Goal: Task Accomplishment & Management: Manage account settings

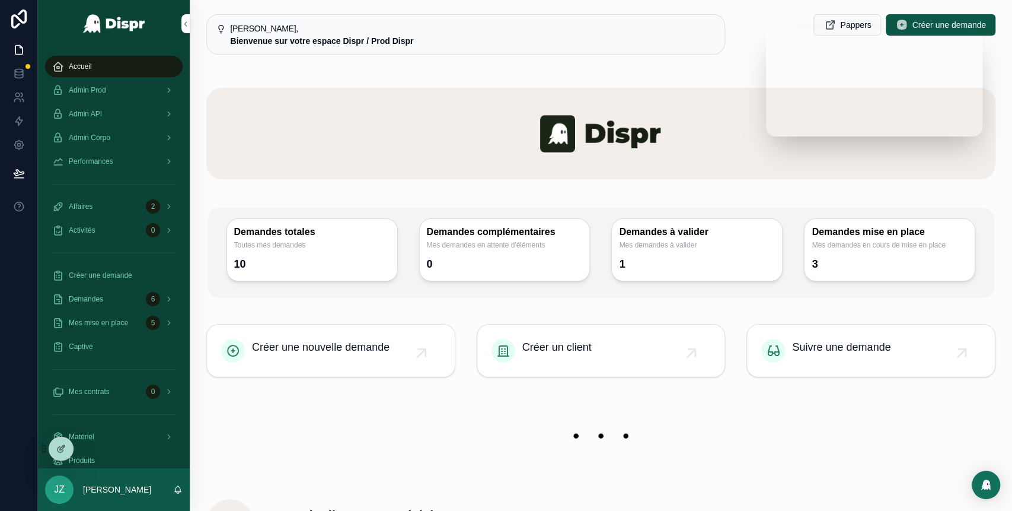
scroll to position [96, 0]
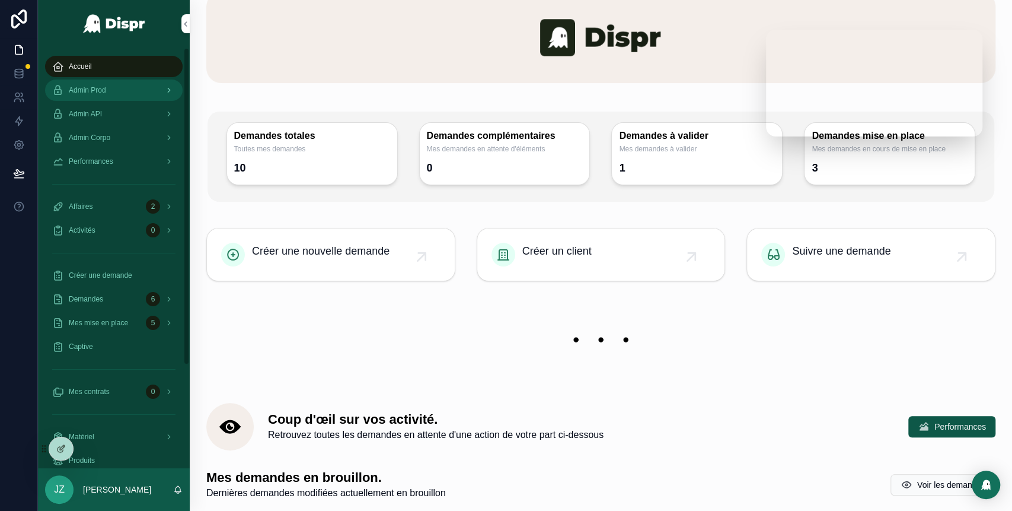
click at [122, 89] on div "Admin Prod" at bounding box center [113, 90] width 123 height 19
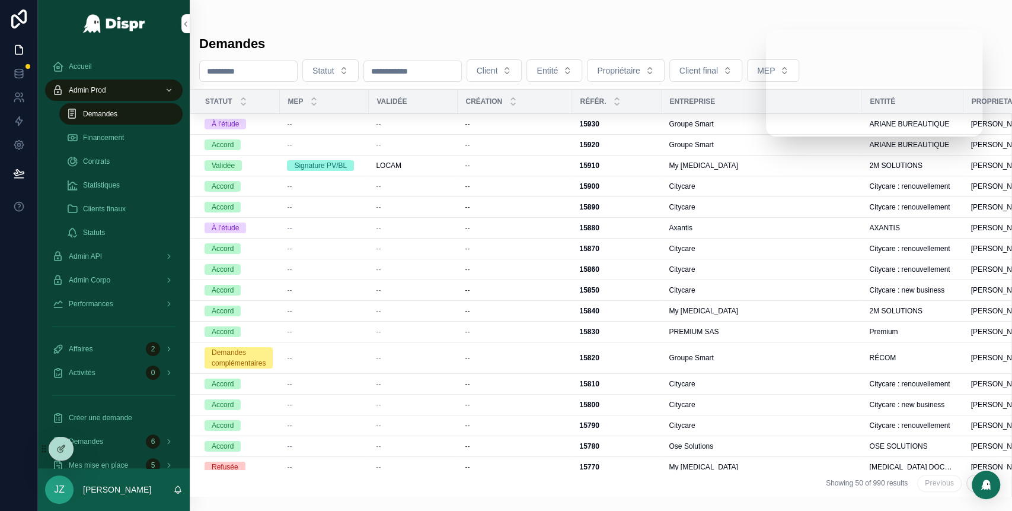
click at [106, 117] on span "Demandes" at bounding box center [100, 113] width 34 height 9
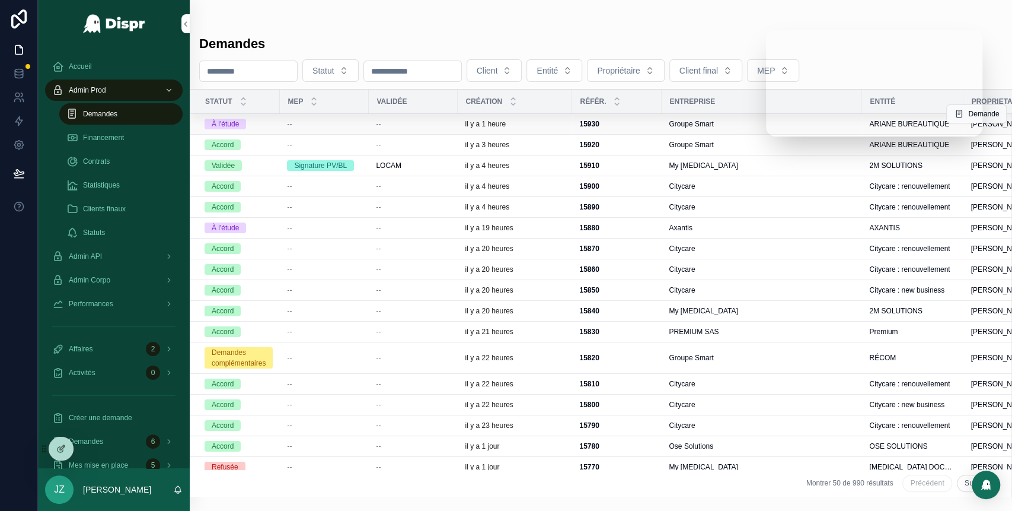
click at [540, 124] on div "il y a 1 heure" at bounding box center [515, 123] width 100 height 9
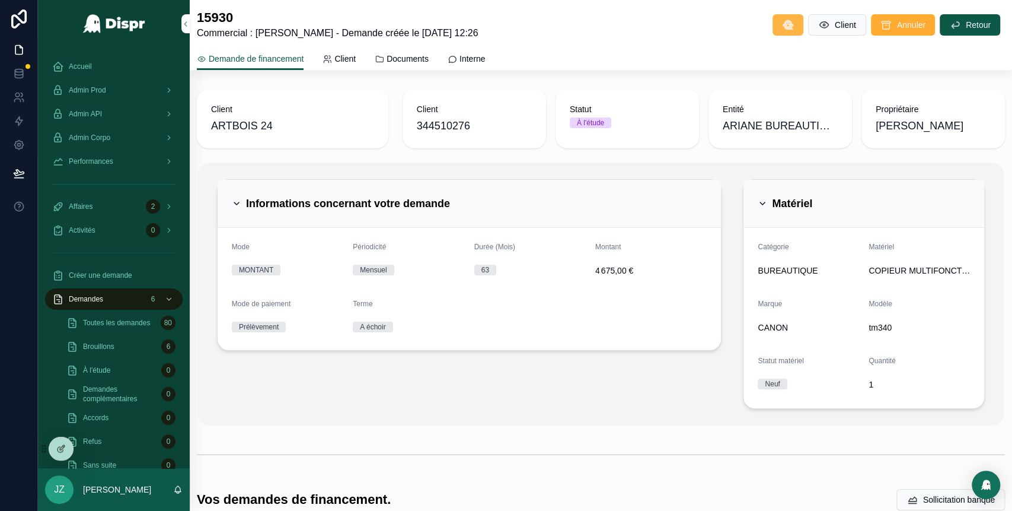
click at [782, 27] on icon "scrollable content" at bounding box center [788, 25] width 12 height 12
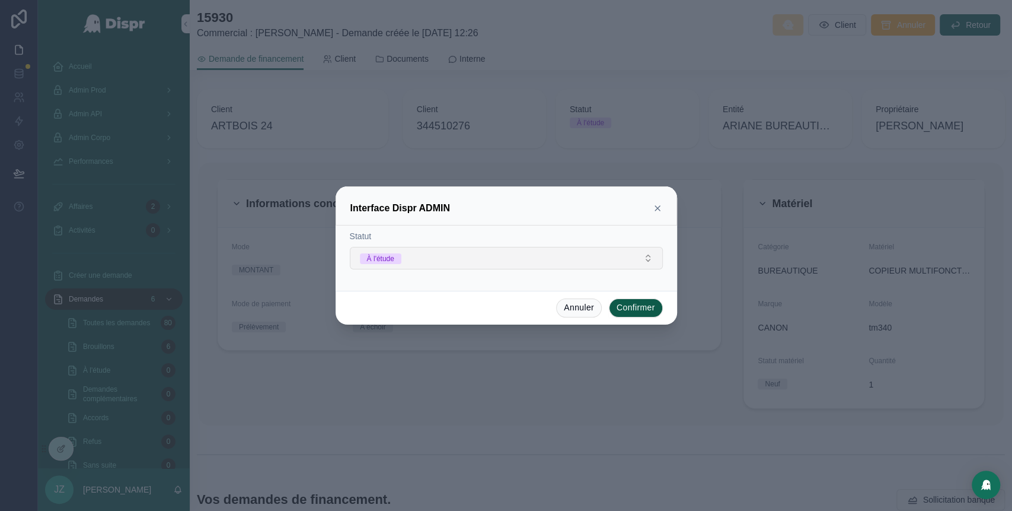
click at [581, 257] on button "À l'étude" at bounding box center [506, 258] width 313 height 23
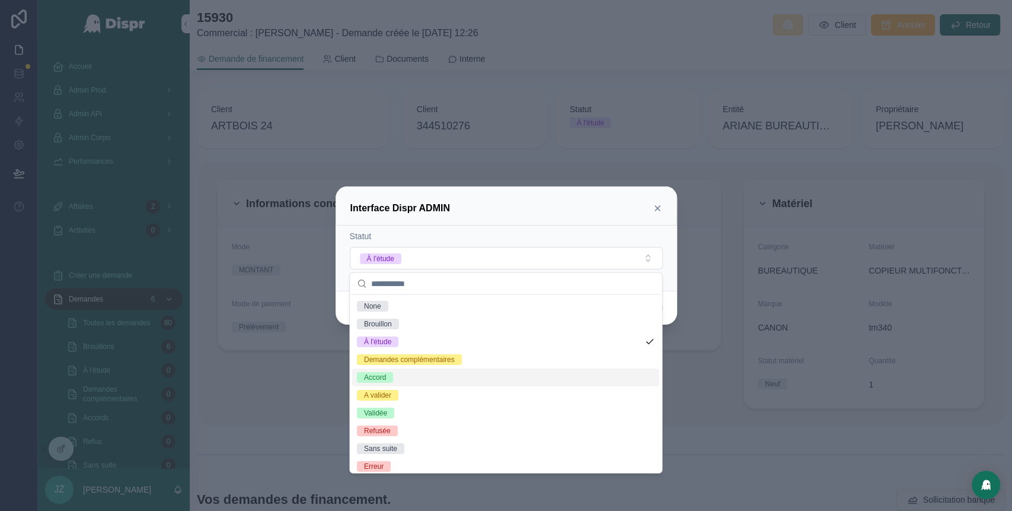
click at [448, 377] on div "Accord" at bounding box center [505, 377] width 307 height 18
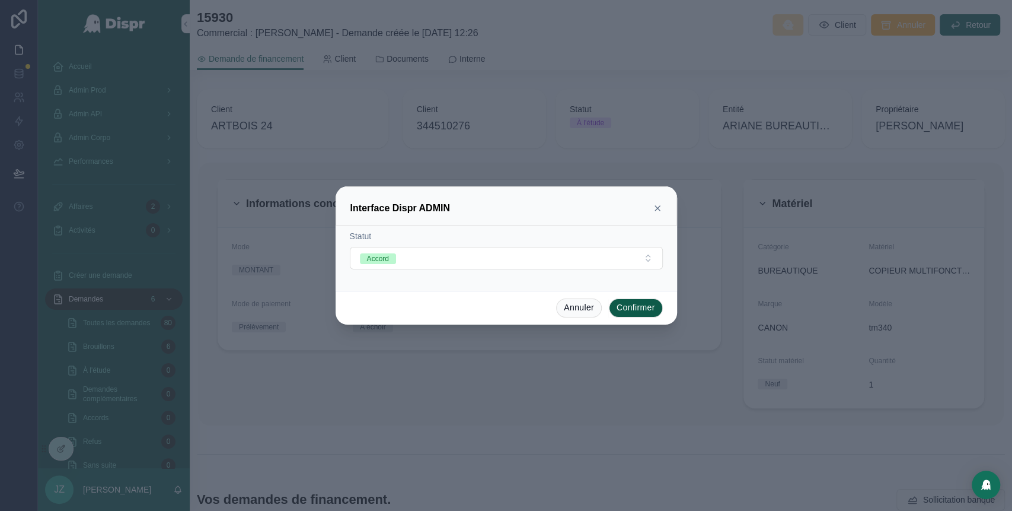
click at [642, 307] on button "Confirmer" at bounding box center [636, 307] width 54 height 19
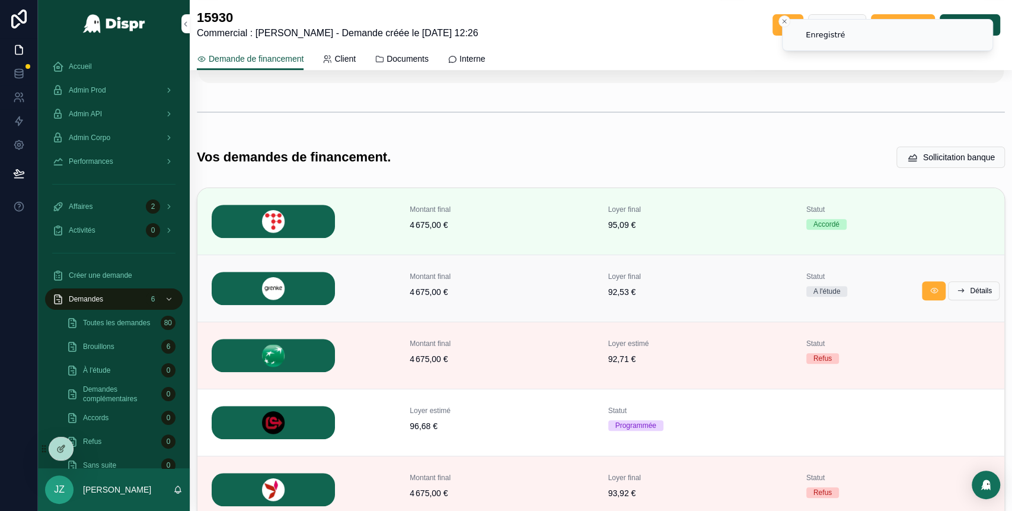
scroll to position [351, 0]
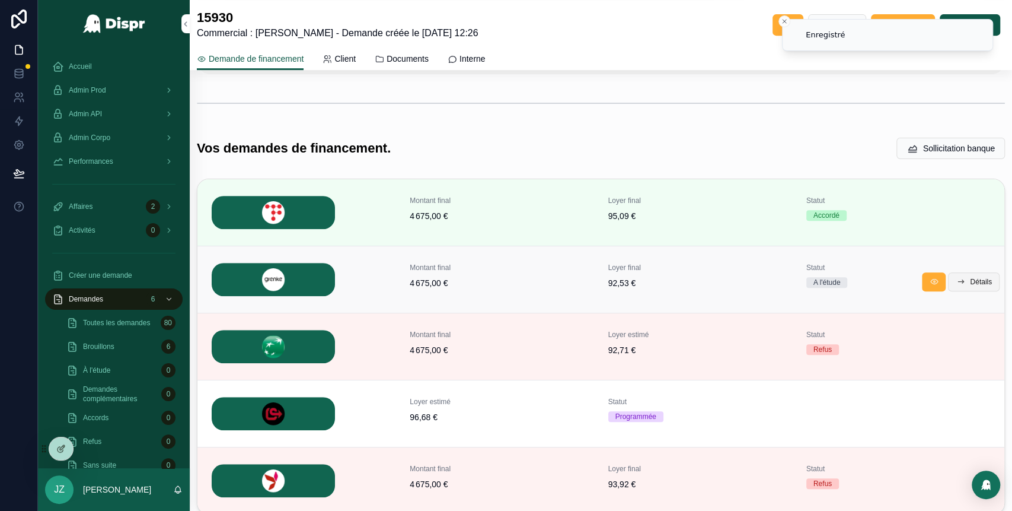
click at [970, 281] on span "Détails" at bounding box center [981, 281] width 22 height 9
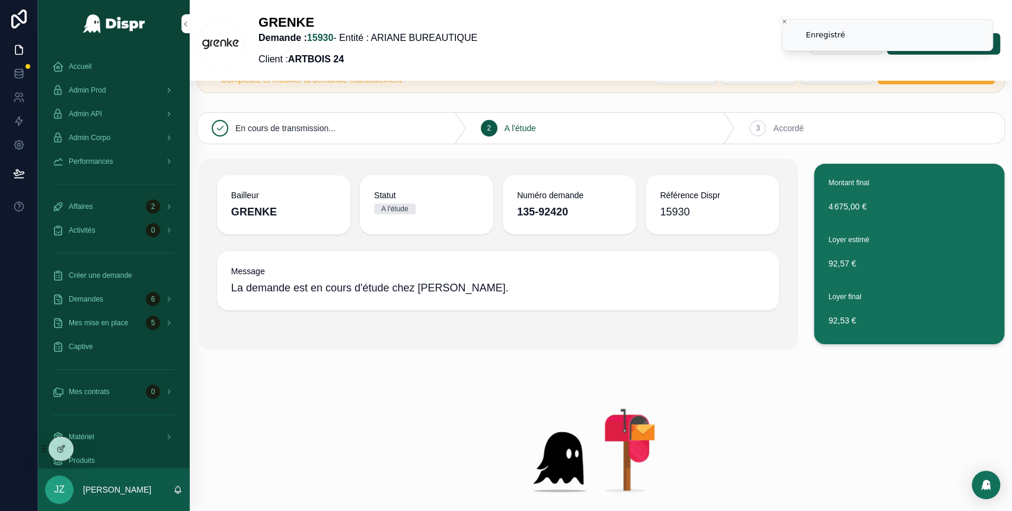
scroll to position [9, 0]
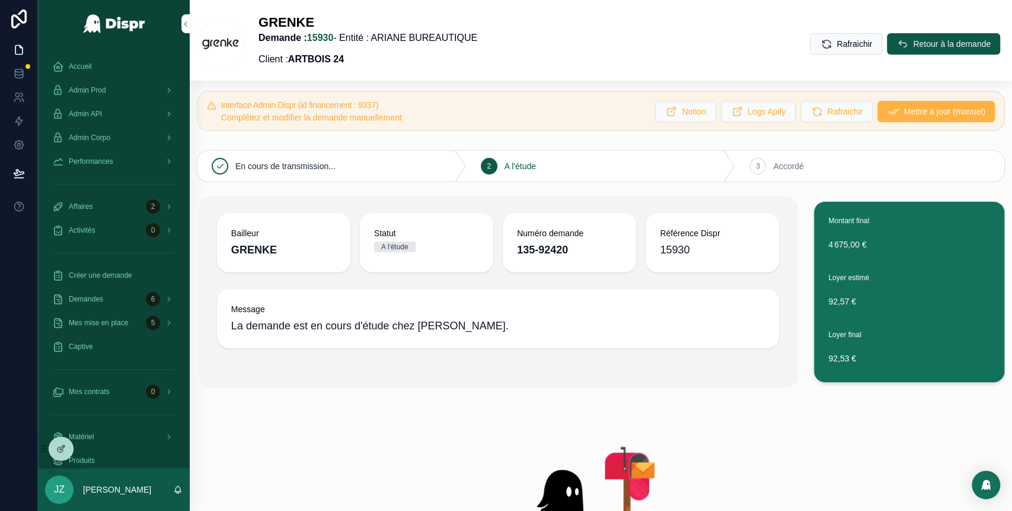
click at [914, 104] on button "Mettre à jour (manuel)" at bounding box center [936, 111] width 117 height 21
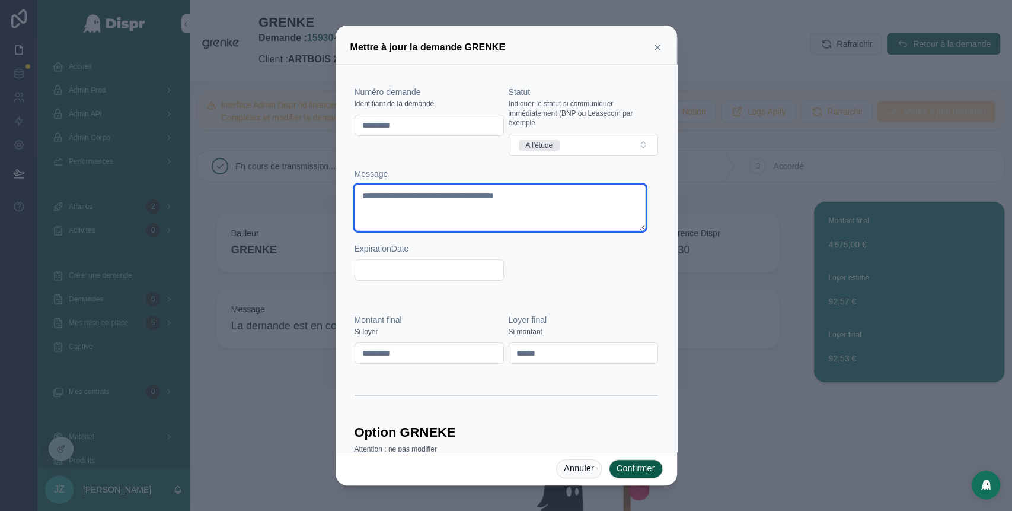
drag, startPoint x: 588, startPoint y: 193, endPoint x: 351, endPoint y: 214, distance: 237.6
click at [351, 214] on div "**********" at bounding box center [506, 183] width 313 height 228
paste textarea "**********"
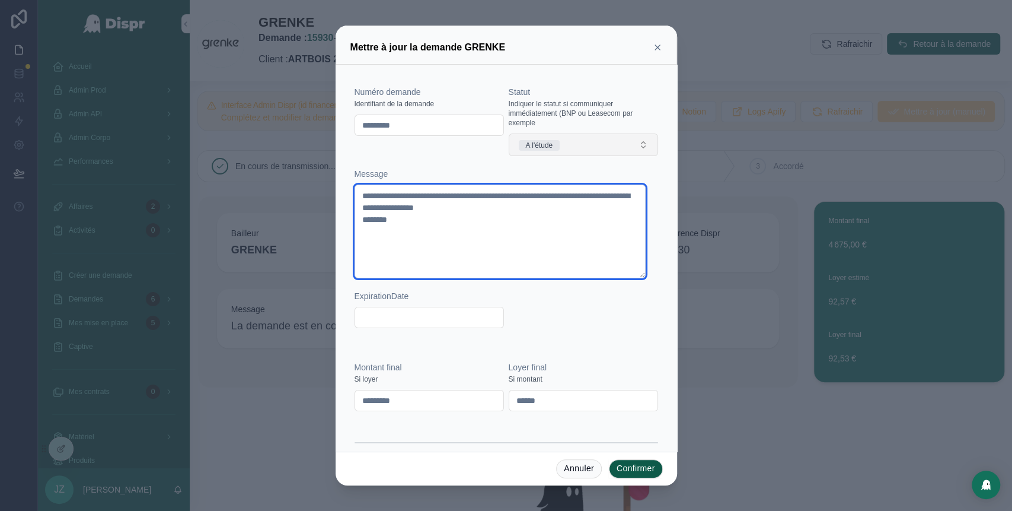
type textarea "**********"
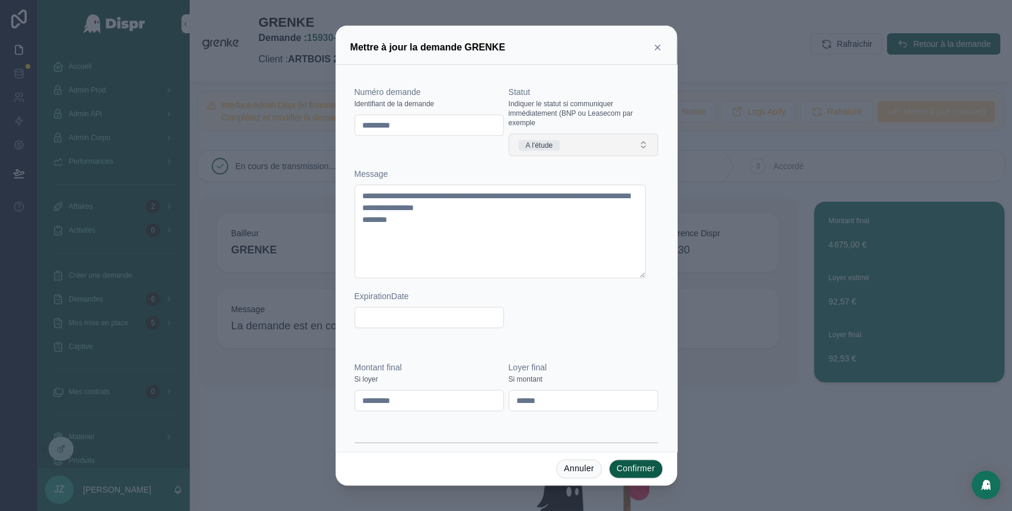
click at [548, 140] on div "A l'étude" at bounding box center [539, 145] width 27 height 11
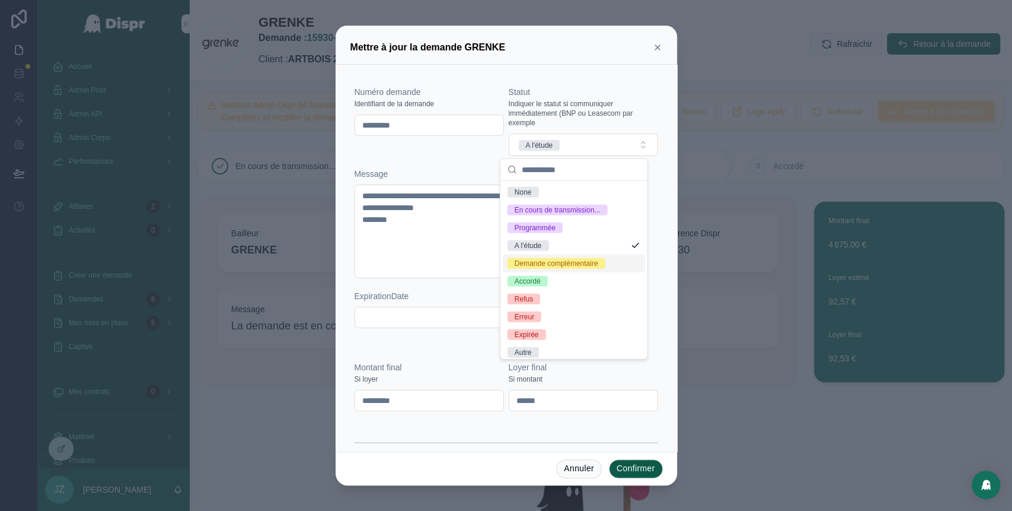
click at [559, 269] on div "Demande complémentaire" at bounding box center [557, 263] width 84 height 11
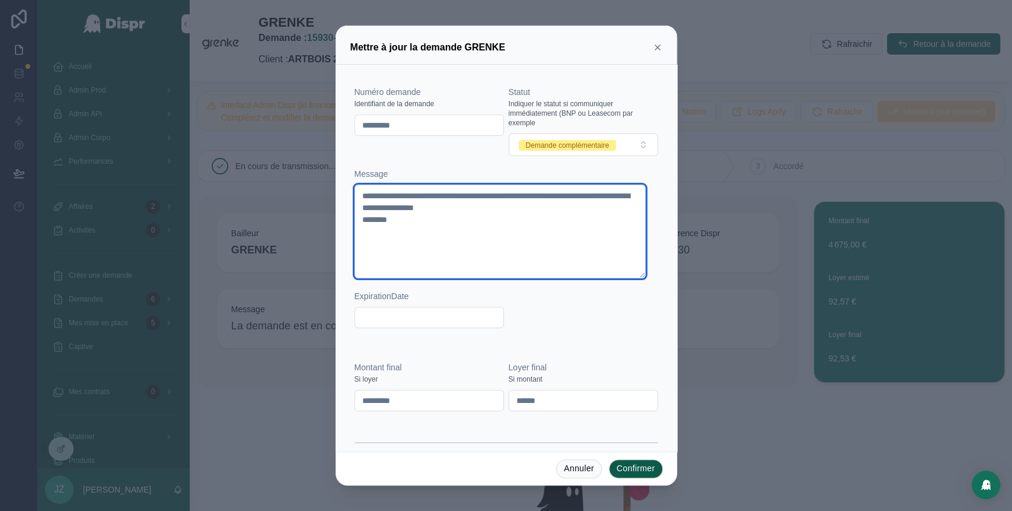
click at [447, 234] on textarea "**********" at bounding box center [501, 231] width 292 height 94
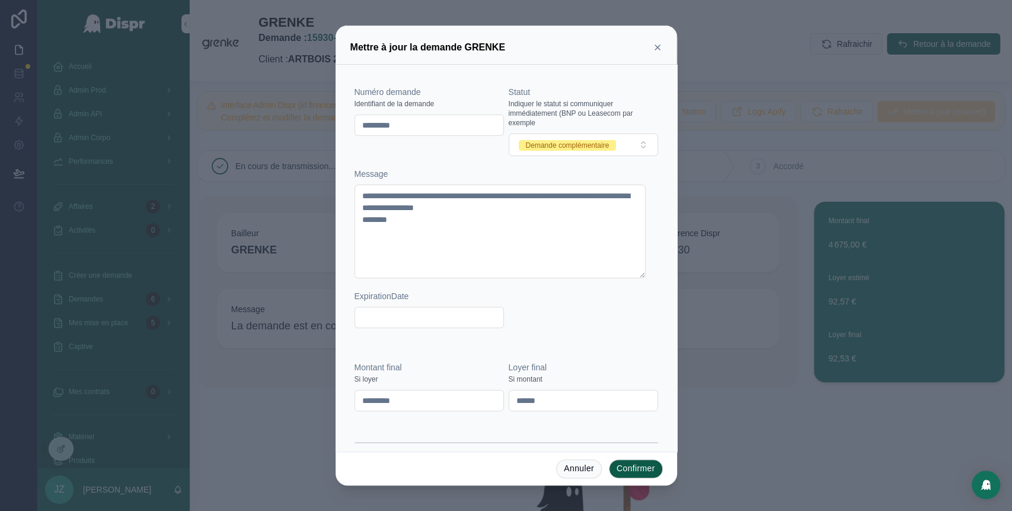
click at [639, 465] on button "Confirmer" at bounding box center [636, 468] width 54 height 19
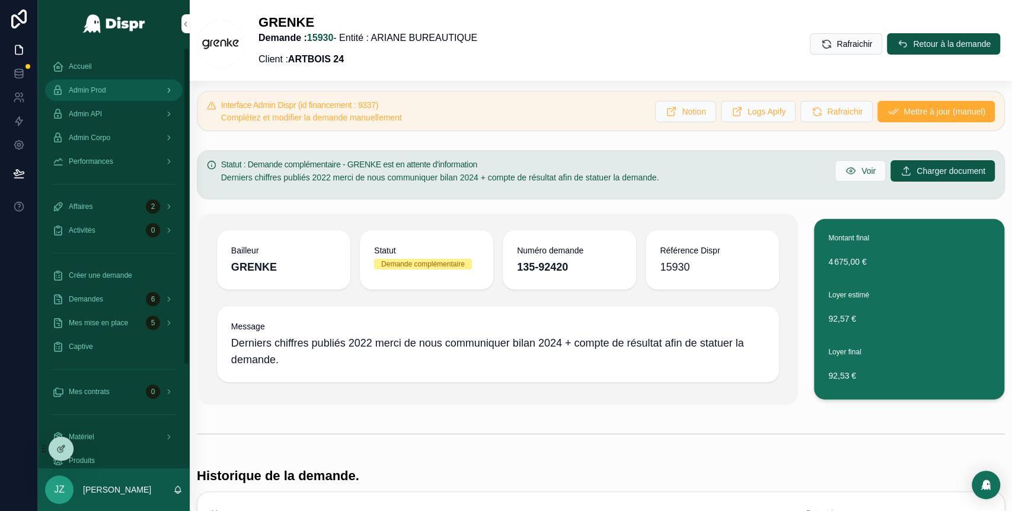
click at [128, 89] on div "Admin Prod" at bounding box center [113, 90] width 123 height 19
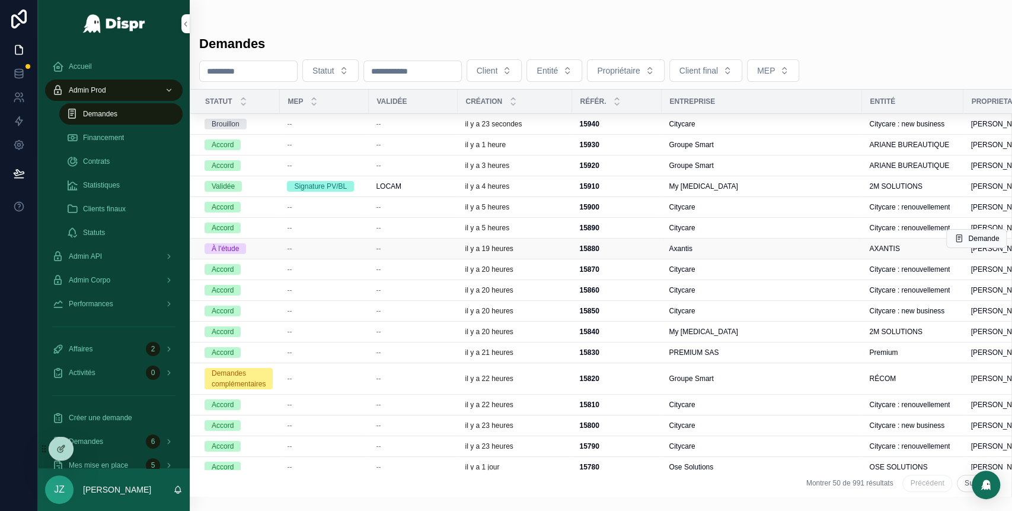
click at [398, 247] on div "--" at bounding box center [413, 248] width 75 height 9
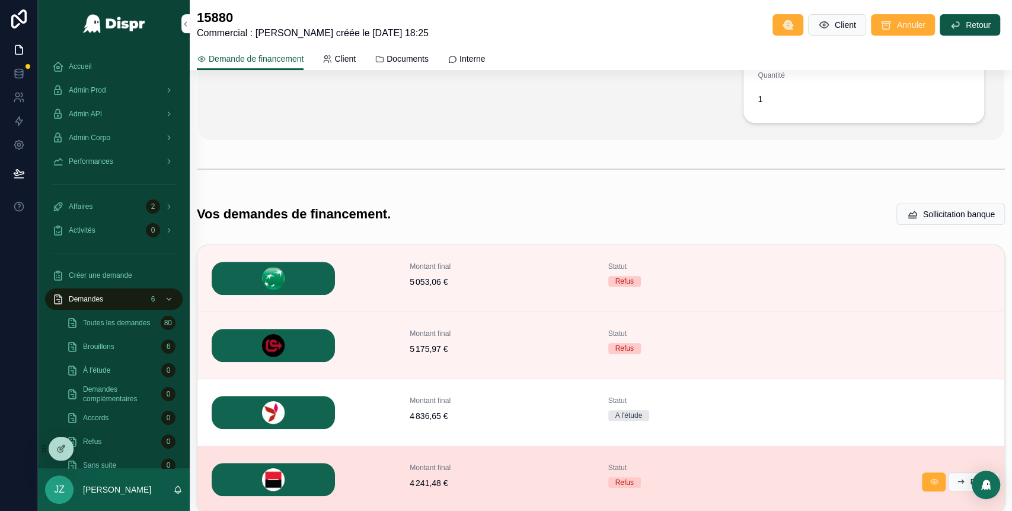
scroll to position [347, 0]
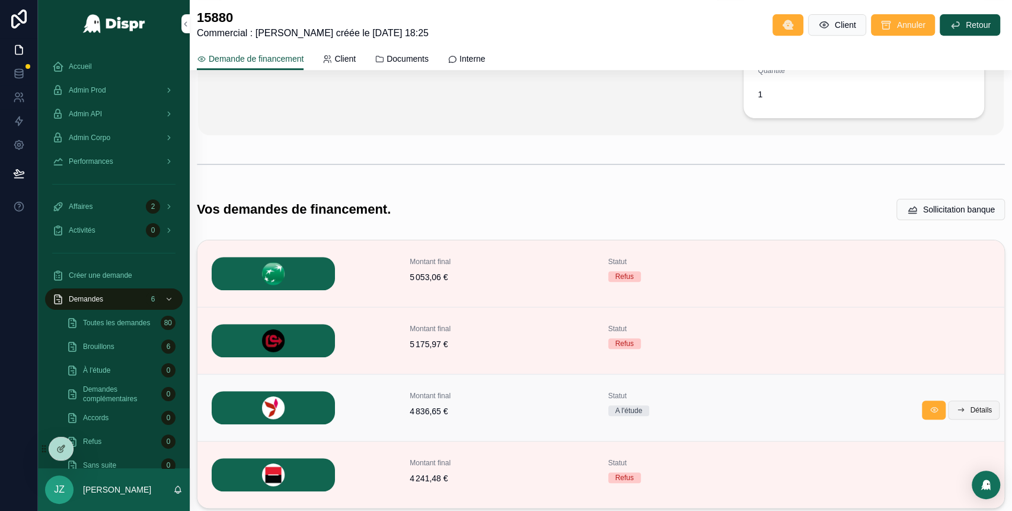
click at [959, 413] on button "Détails" at bounding box center [974, 409] width 52 height 19
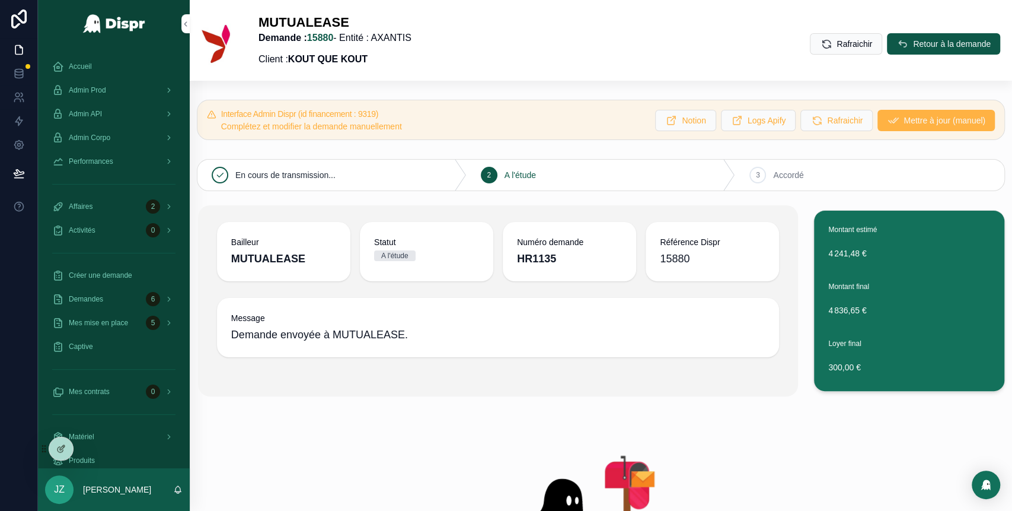
click at [904, 123] on span "Mettre à jour (manuel)" at bounding box center [945, 120] width 82 height 12
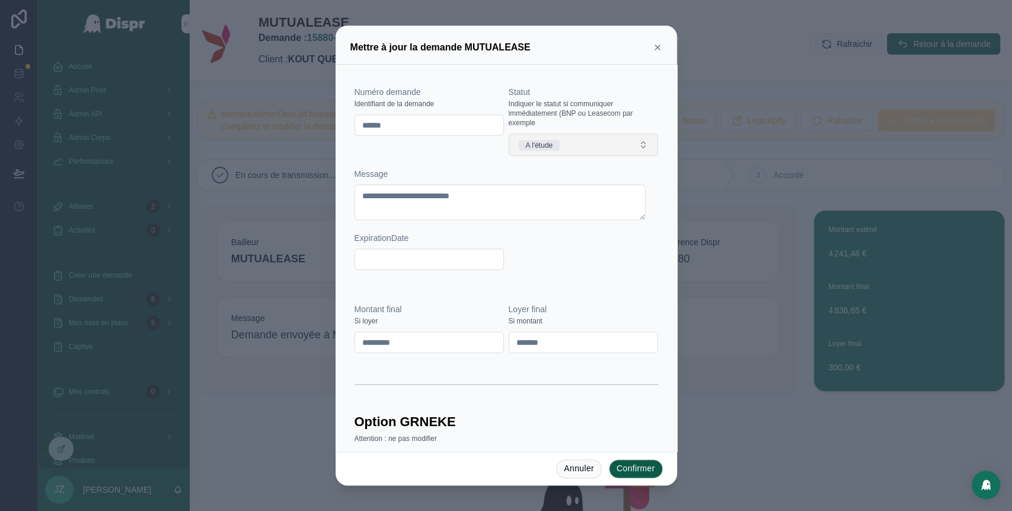
click at [595, 136] on button "A l'étude" at bounding box center [583, 144] width 149 height 23
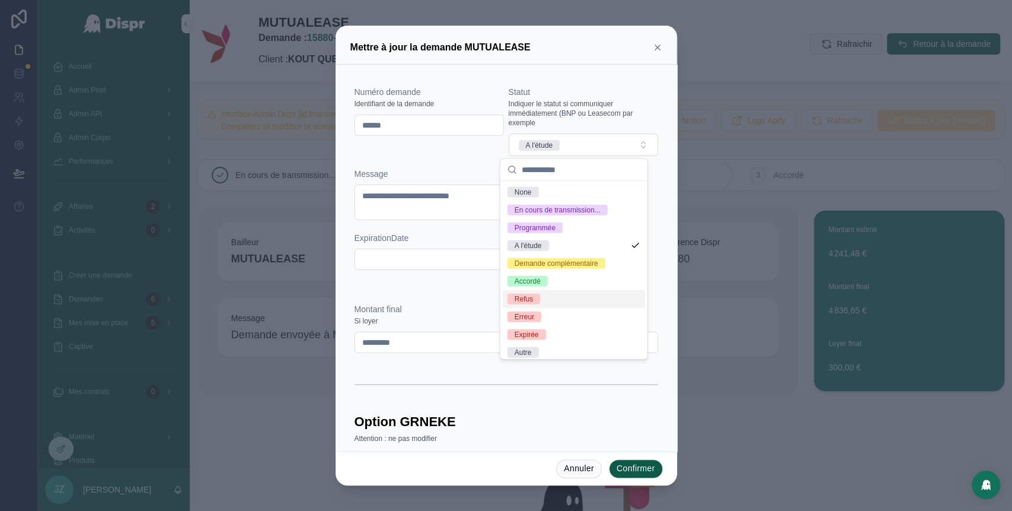
click at [550, 308] on div "Refus" at bounding box center [574, 299] width 142 height 18
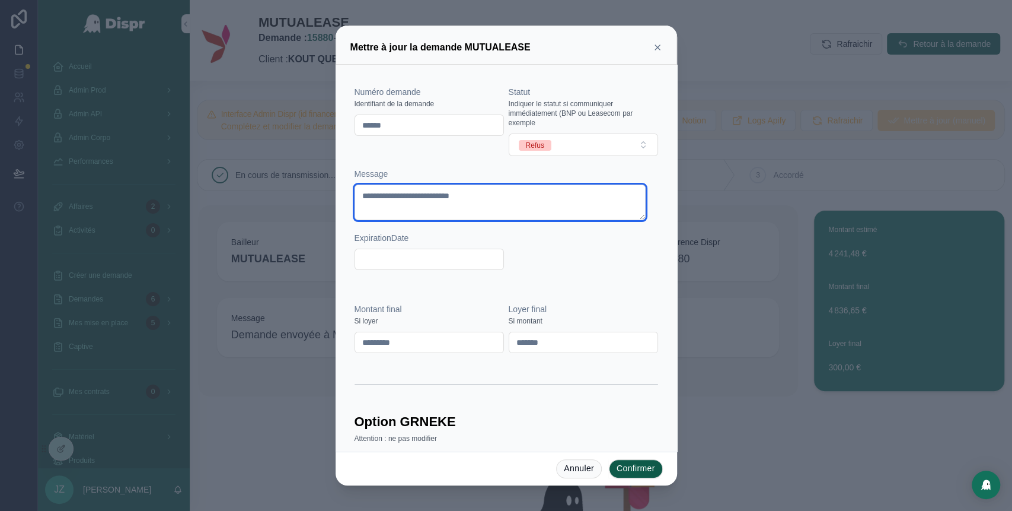
drag, startPoint x: 525, startPoint y: 192, endPoint x: 387, endPoint y: 196, distance: 138.8
click at [387, 196] on textarea "**********" at bounding box center [501, 202] width 292 height 36
type textarea "*"
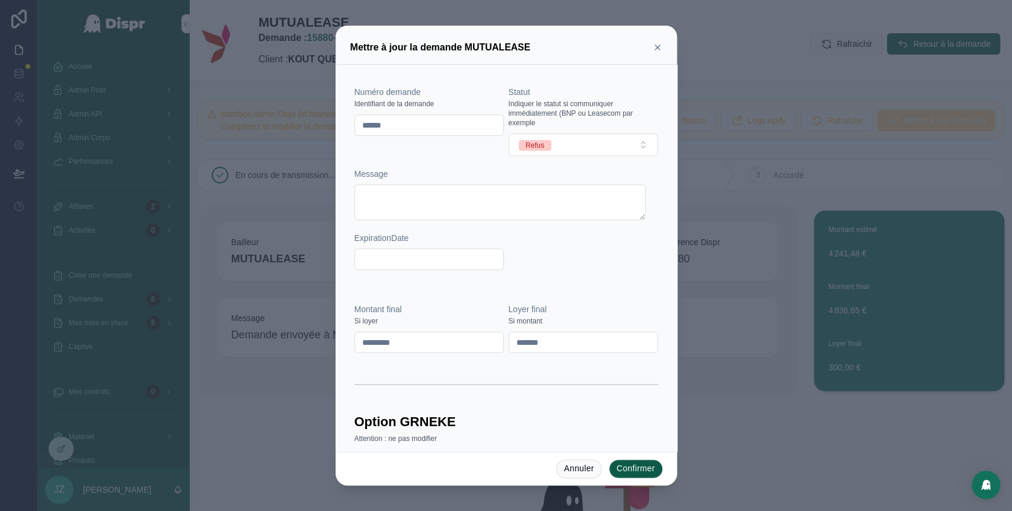
click at [638, 466] on button "Confirmer" at bounding box center [636, 468] width 54 height 19
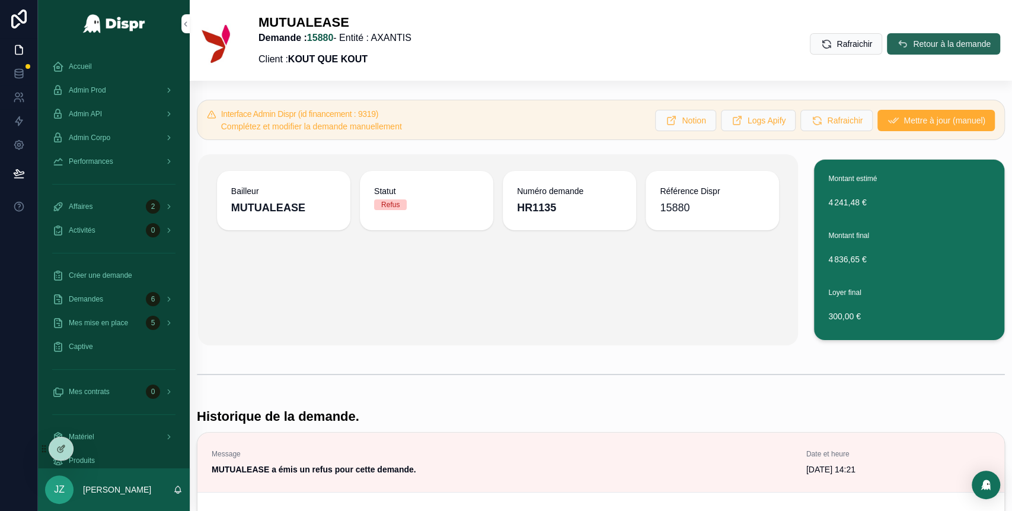
click at [897, 42] on icon "scrollable content" at bounding box center [903, 44] width 12 height 12
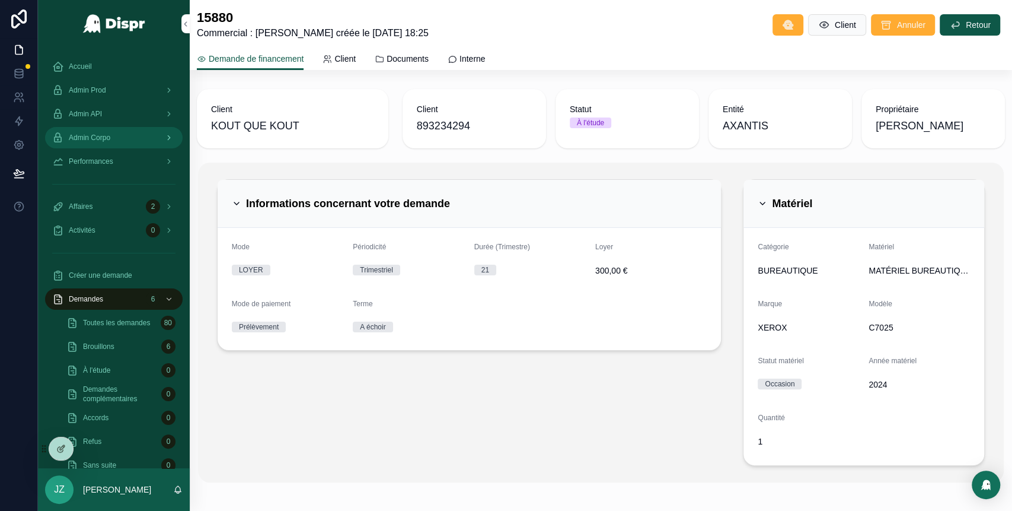
click at [166, 141] on icon "scrollable content" at bounding box center [169, 137] width 8 height 8
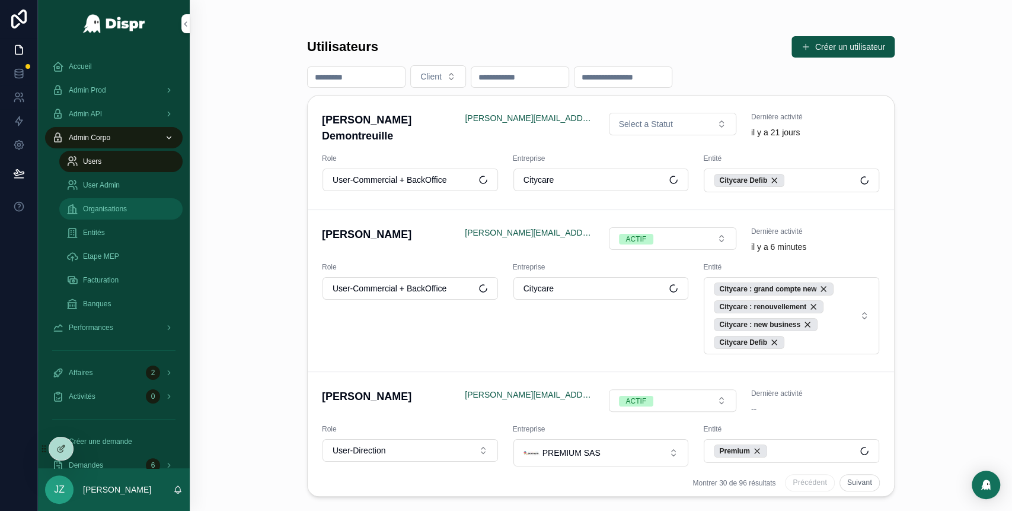
click at [120, 204] on span "Organisations" at bounding box center [105, 208] width 44 height 9
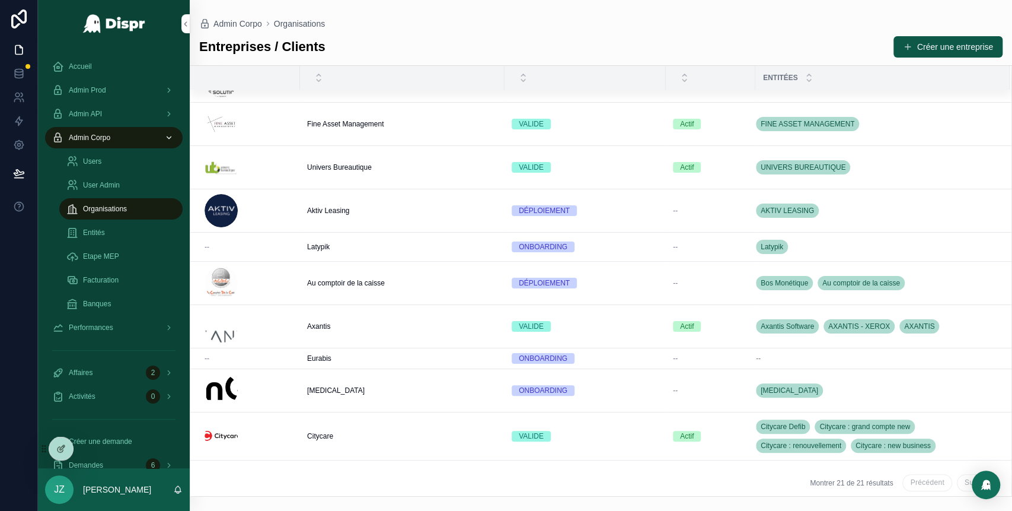
scroll to position [308, 0]
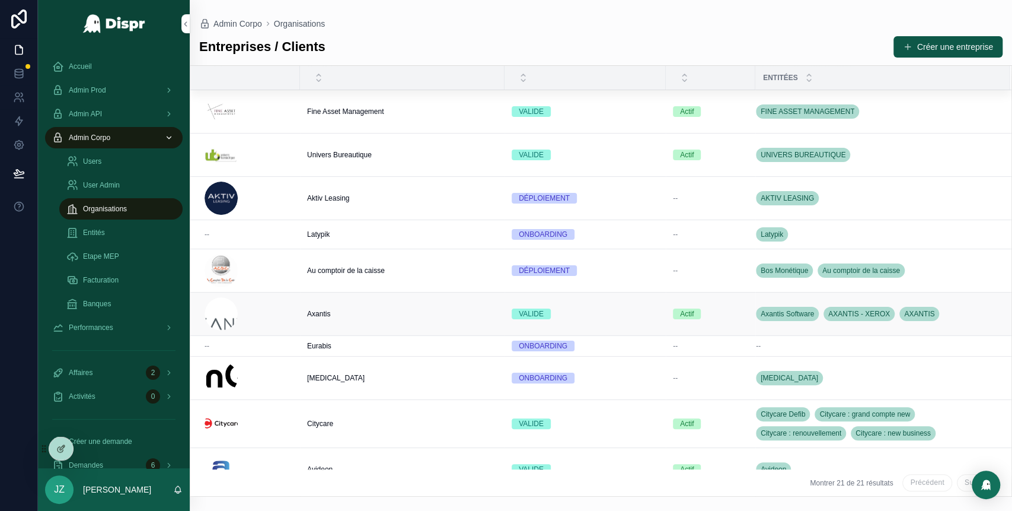
click at [355, 317] on div "Axantis Axantis" at bounding box center [402, 313] width 190 height 9
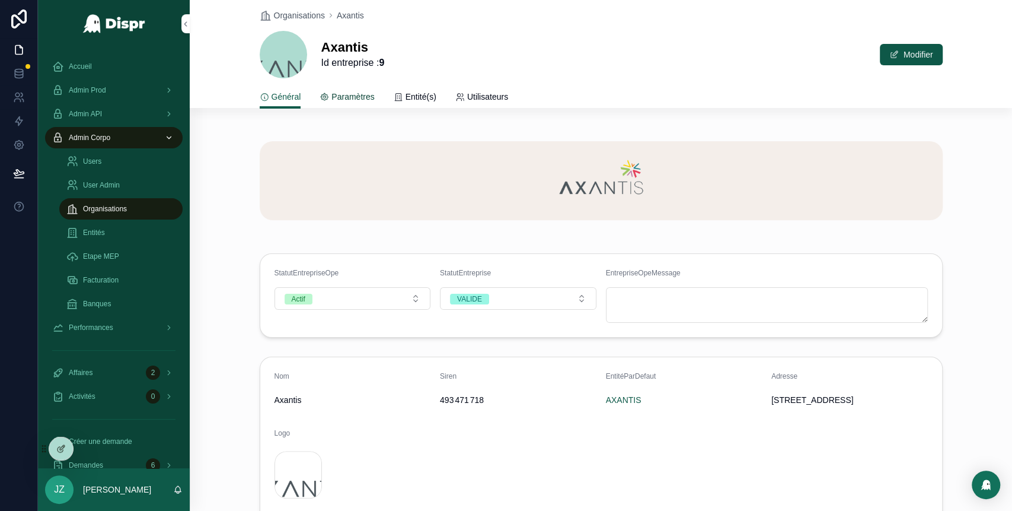
click at [350, 91] on span "Paramètres" at bounding box center [352, 97] width 43 height 12
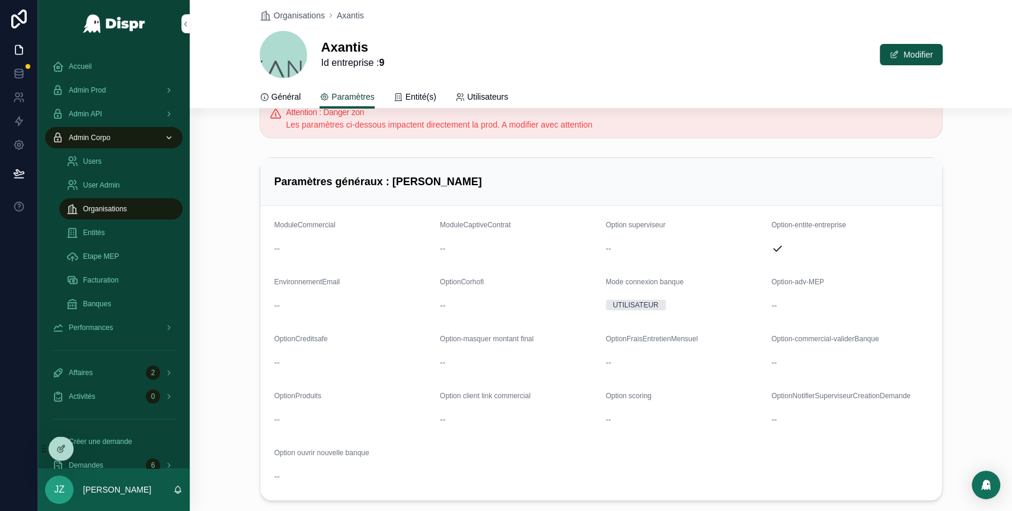
scroll to position [27, 0]
click at [492, 337] on span "Option-masquer montant final" at bounding box center [487, 341] width 94 height 8
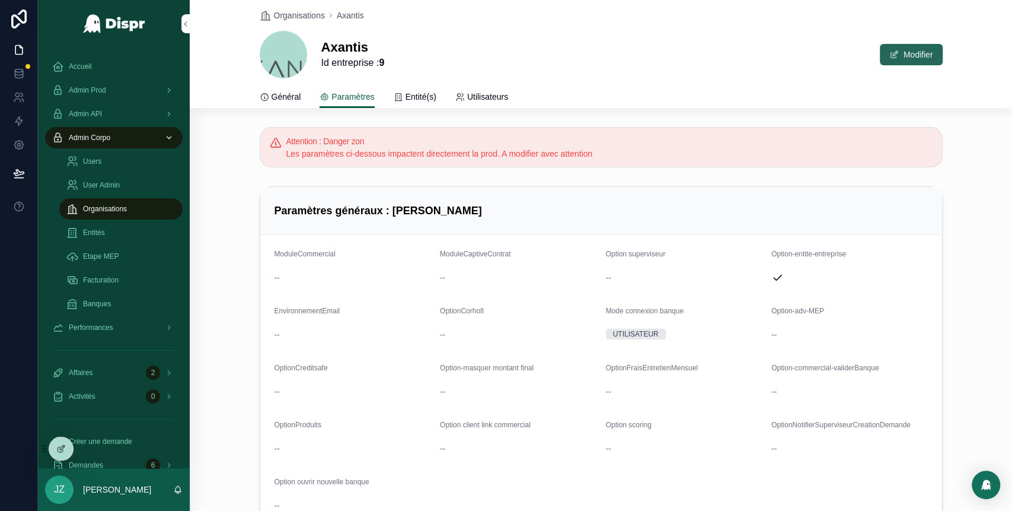
click at [910, 58] on button "Modifier" at bounding box center [911, 54] width 63 height 21
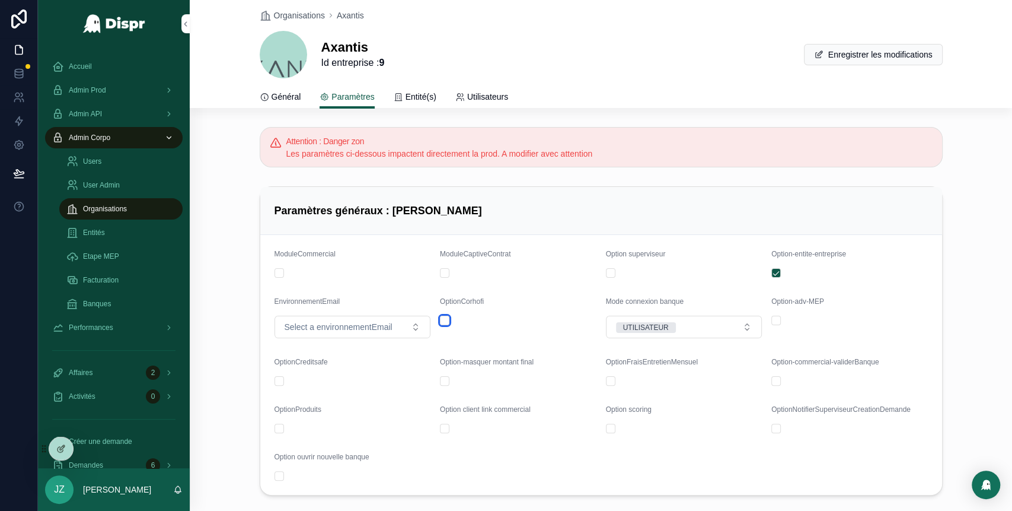
click at [440, 315] on button "scrollable content" at bounding box center [444, 319] width 9 height 9
click at [850, 52] on button "Enregistrer les modifications" at bounding box center [873, 54] width 139 height 21
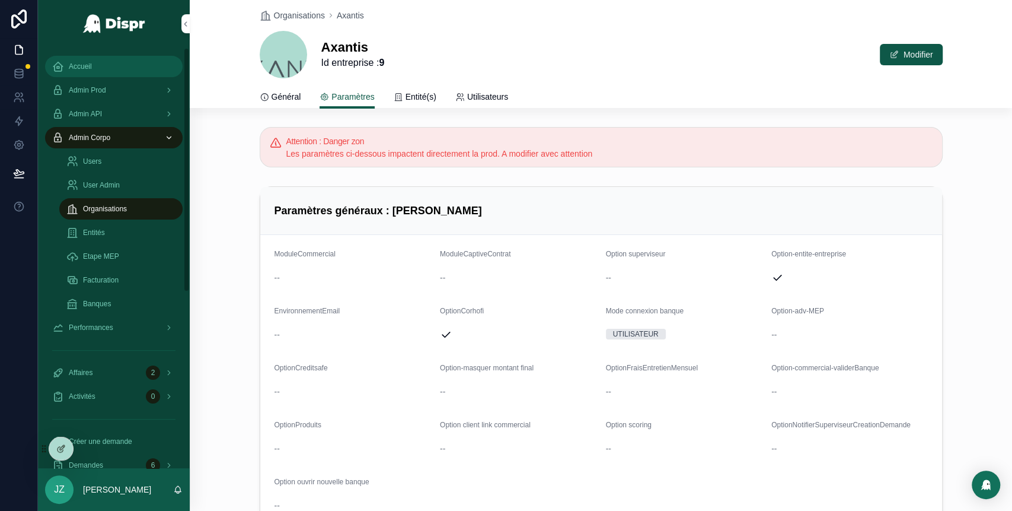
click at [103, 68] on div "Accueil" at bounding box center [113, 66] width 123 height 19
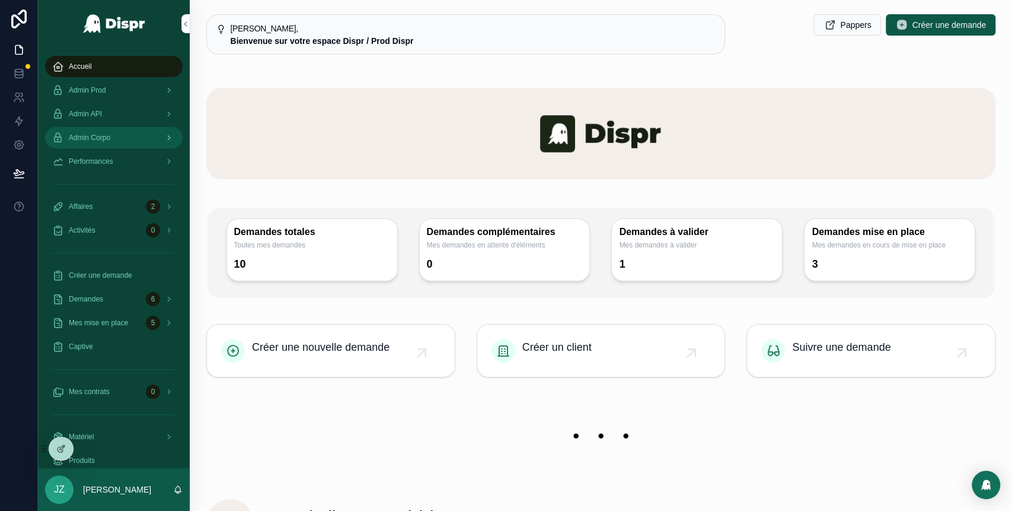
click at [126, 146] on div "Admin Corpo" at bounding box center [113, 137] width 123 height 19
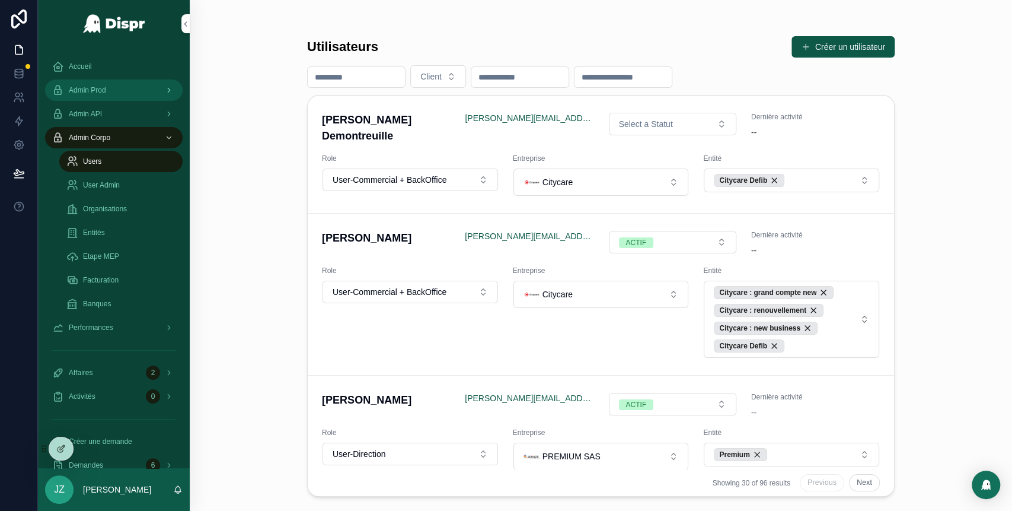
click at [106, 85] on span "Admin Prod" at bounding box center [87, 89] width 37 height 9
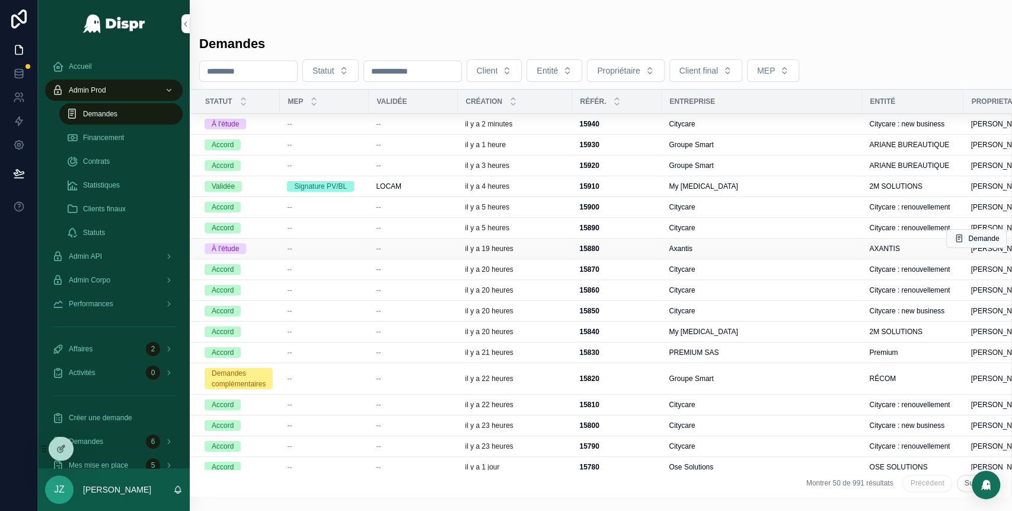
click at [308, 245] on div "--" at bounding box center [324, 248] width 75 height 9
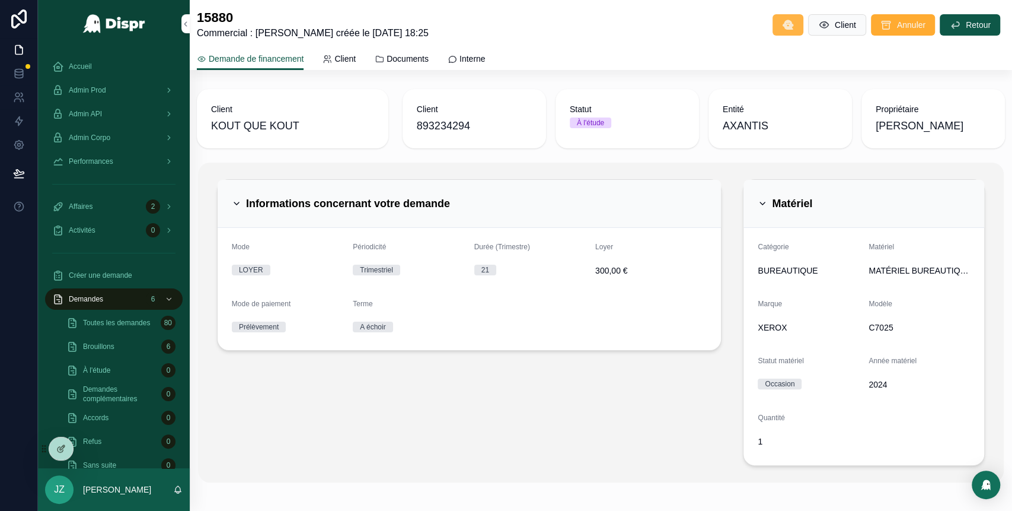
click at [782, 20] on icon "scrollable content" at bounding box center [788, 25] width 12 height 12
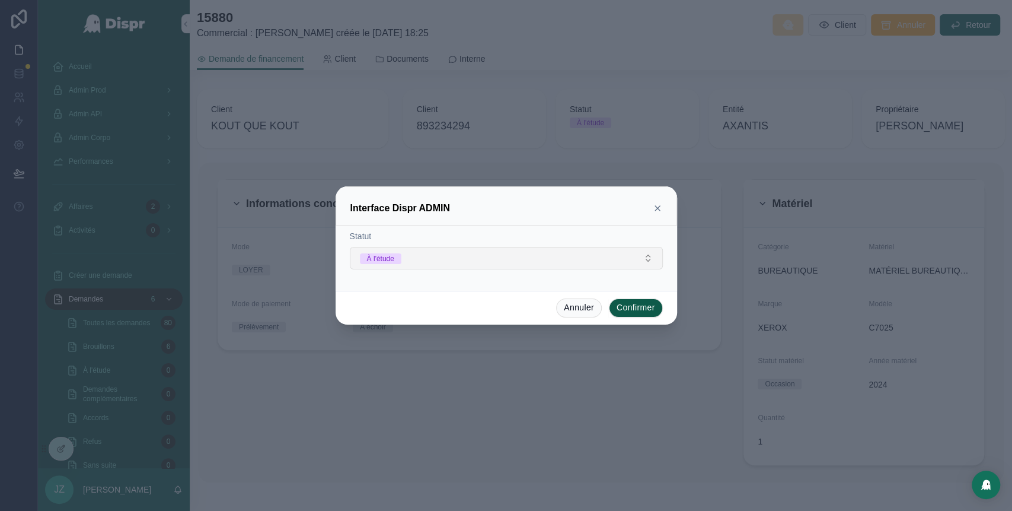
click at [617, 266] on button "À l'étude" at bounding box center [506, 258] width 313 height 23
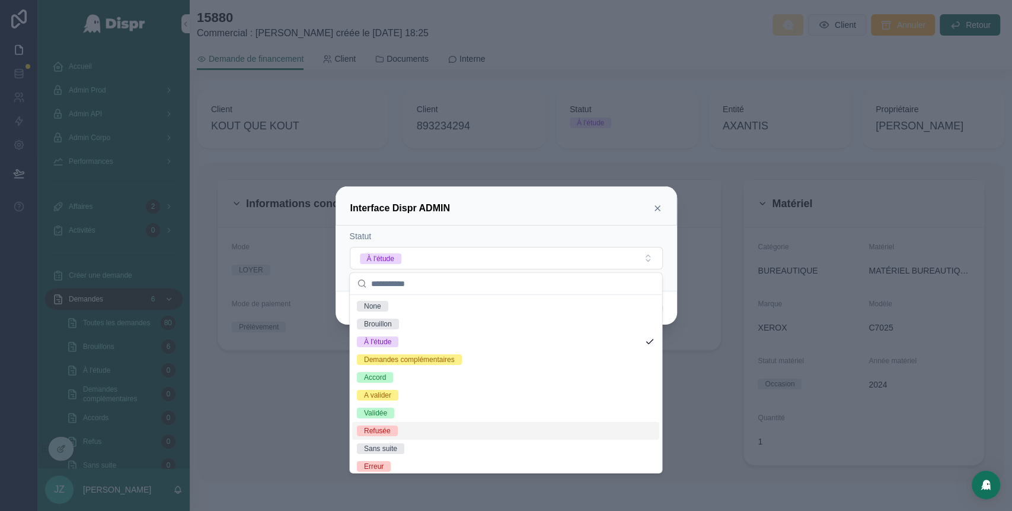
click at [436, 429] on div "Refusée" at bounding box center [505, 431] width 307 height 18
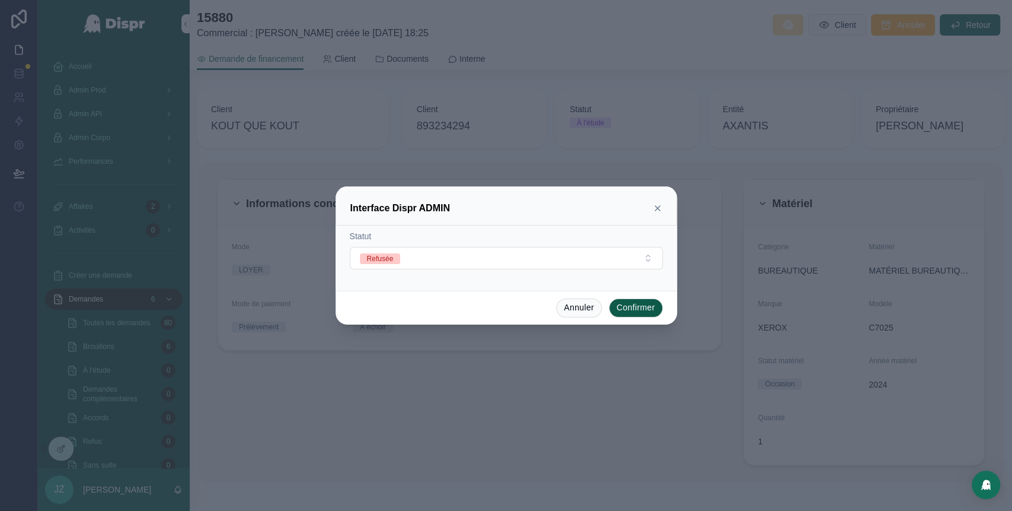
click at [637, 305] on button "Confirmer" at bounding box center [636, 307] width 54 height 19
